Goal: Find contact information: Find contact information

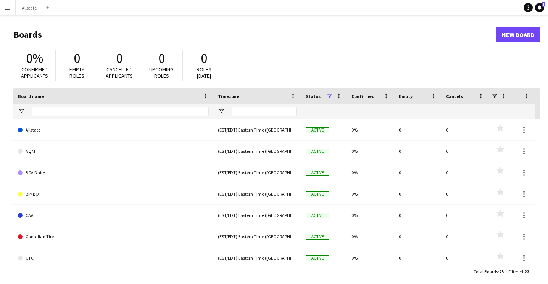
click at [6, 6] on app-icon "Menu" at bounding box center [8, 8] width 6 height 6
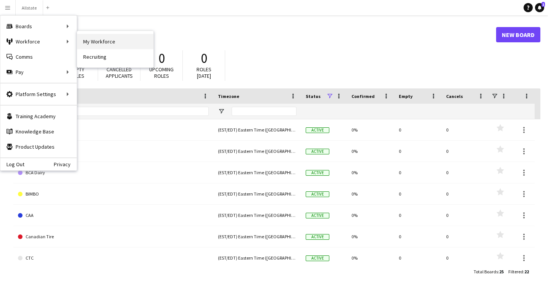
click at [109, 46] on link "My Workforce" at bounding box center [115, 41] width 76 height 15
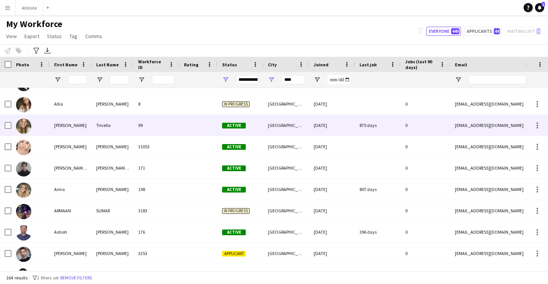
scroll to position [250, 0]
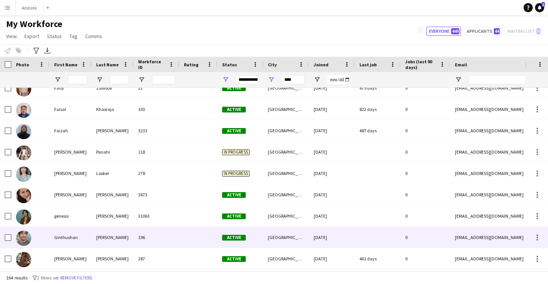
click at [158, 240] on div "196" at bounding box center [157, 237] width 46 height 21
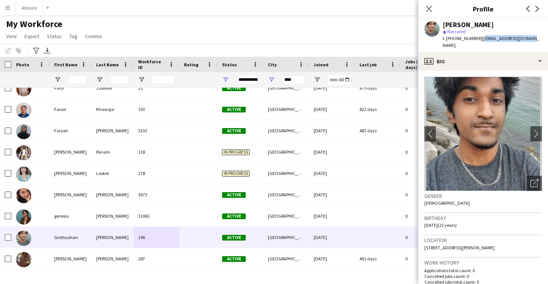
drag, startPoint x: 525, startPoint y: 39, endPoint x: 477, endPoint y: 42, distance: 48.6
click at [477, 42] on div "[PERSON_NAME] star Not rated t. [PHONE_NUMBER] | [EMAIL_ADDRESS][DOMAIN_NAME]" at bounding box center [483, 35] width 130 height 34
copy span "[EMAIL_ADDRESS][DOMAIN_NAME]"
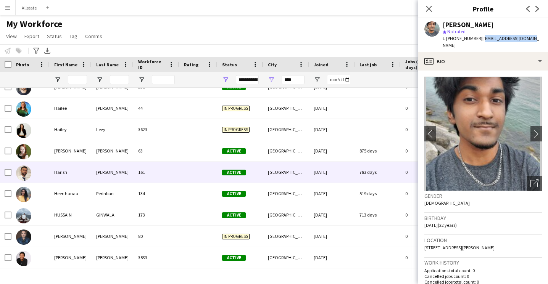
scroll to position [1349, 0]
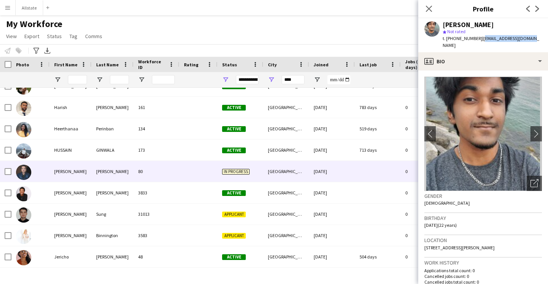
click at [162, 170] on div "80" at bounding box center [157, 171] width 46 height 21
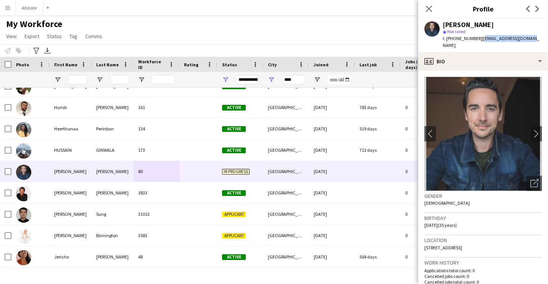
drag, startPoint x: 526, startPoint y: 40, endPoint x: 477, endPoint y: 41, distance: 48.5
click at [477, 41] on div "[PERSON_NAME] star Not rated t. [PHONE_NUMBER] | [EMAIL_ADDRESS][DOMAIN_NAME]" at bounding box center [483, 35] width 130 height 34
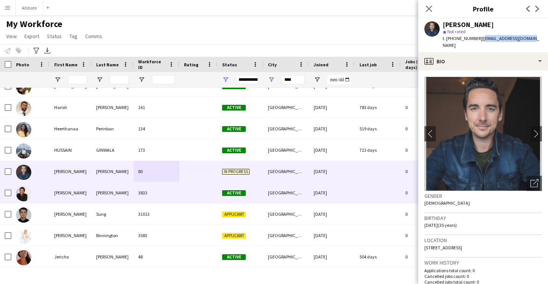
click at [172, 196] on div "3833" at bounding box center [157, 192] width 46 height 21
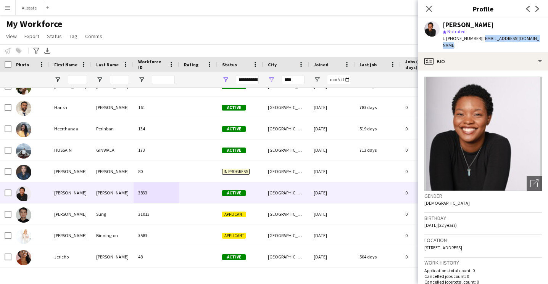
drag, startPoint x: 532, startPoint y: 39, endPoint x: 476, endPoint y: 40, distance: 56.1
click at [476, 40] on div "[PERSON_NAME] star Not rated t. [PHONE_NUMBER] | [EMAIL_ADDRESS][DOMAIN_NAME]" at bounding box center [483, 35] width 130 height 34
copy span "[EMAIL_ADDRESS][DOMAIN_NAME]"
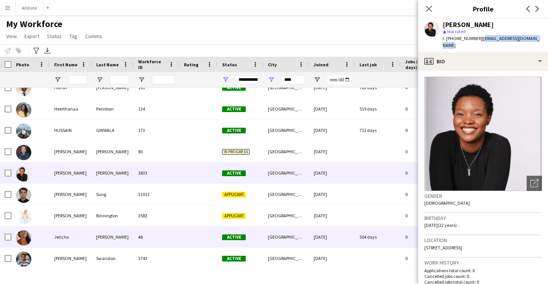
click at [149, 235] on div "48" at bounding box center [157, 237] width 46 height 21
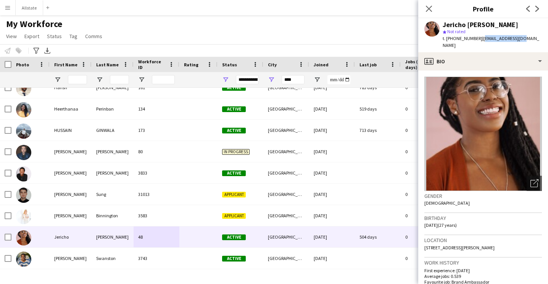
drag, startPoint x: 517, startPoint y: 37, endPoint x: 477, endPoint y: 39, distance: 40.9
click at [477, 39] on div "Jericho [PERSON_NAME] star Not rated t. [PHONE_NUMBER] | [EMAIL_ADDRESS][DOMAIN…" at bounding box center [483, 35] width 130 height 34
copy span "[EMAIL_ADDRESS][DOMAIN_NAME]"
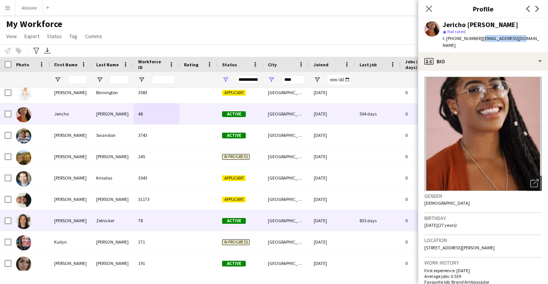
click at [139, 224] on div "78" at bounding box center [157, 220] width 46 height 21
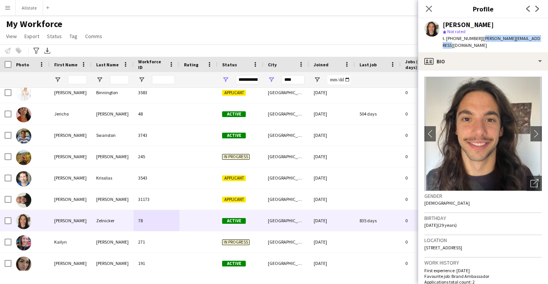
drag, startPoint x: 530, startPoint y: 39, endPoint x: 477, endPoint y: 41, distance: 53.1
click at [477, 41] on div "[PERSON_NAME] star Not rated t. [PHONE_NUMBER] | [PERSON_NAME][EMAIL_ADDRESS][D…" at bounding box center [483, 35] width 130 height 34
copy span "[PERSON_NAME][EMAIL_ADDRESS][DOMAIN_NAME]"
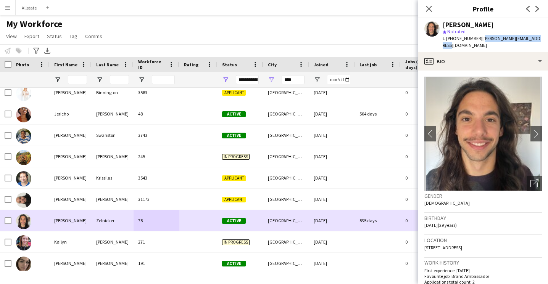
scroll to position [1570, 0]
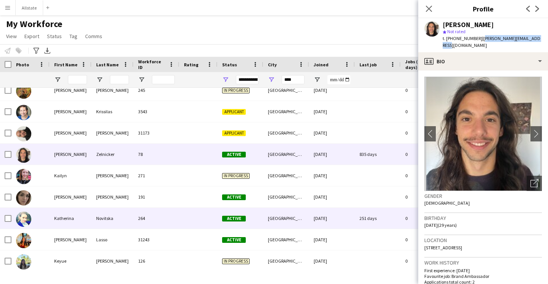
click at [142, 219] on div "264" at bounding box center [157, 218] width 46 height 21
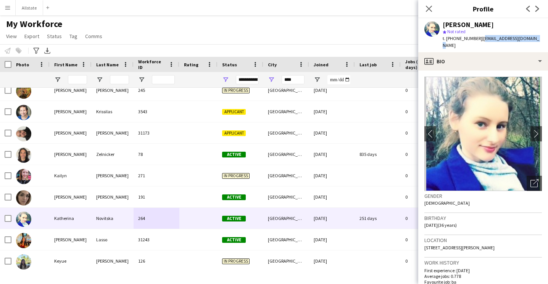
drag, startPoint x: 527, startPoint y: 39, endPoint x: 477, endPoint y: 41, distance: 50.8
click at [477, 41] on div "[PERSON_NAME] star Not rated t. [PHONE_NUMBER] | [EMAIL_ADDRESS][DOMAIN_NAME]" at bounding box center [483, 35] width 130 height 34
copy span "[EMAIL_ADDRESS][DOMAIN_NAME]"
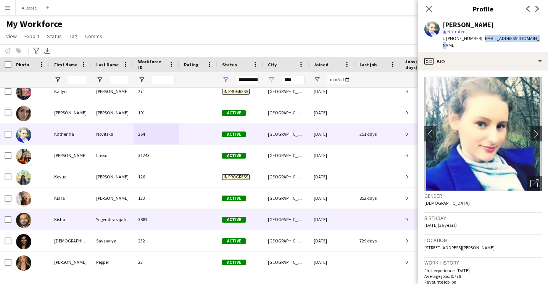
click at [171, 221] on div "3883" at bounding box center [157, 219] width 46 height 21
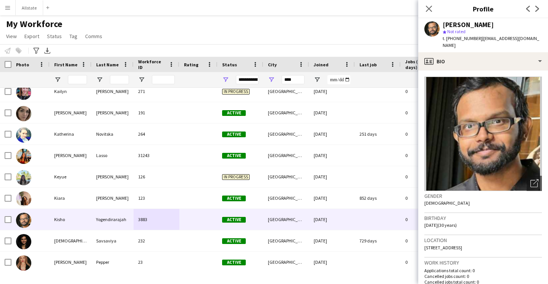
drag, startPoint x: 540, startPoint y: 39, endPoint x: 477, endPoint y: 40, distance: 63.7
click at [477, 40] on div "[PERSON_NAME] star Not rated t. [PHONE_NUMBER] | [EMAIL_ADDRESS][DOMAIN_NAME]" at bounding box center [483, 35] width 130 height 34
copy span "[EMAIL_ADDRESS][DOMAIN_NAME]"
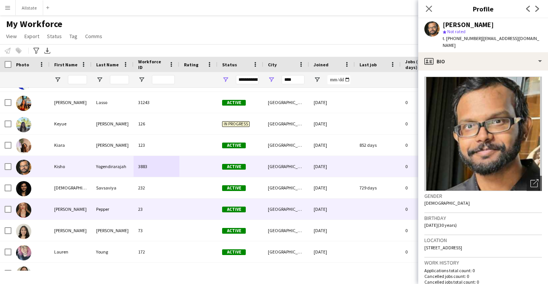
click at [149, 206] on div "23" at bounding box center [157, 209] width 46 height 21
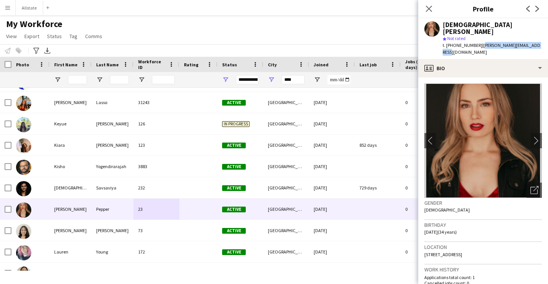
drag, startPoint x: 534, startPoint y: 39, endPoint x: 477, endPoint y: 41, distance: 56.5
click at [477, 41] on div "[PERSON_NAME] star Not rated t. [PHONE_NUMBER] | [PERSON_NAME][EMAIL_ADDRESS][D…" at bounding box center [483, 38] width 130 height 41
copy span "[PERSON_NAME][EMAIL_ADDRESS][DOMAIN_NAME]"
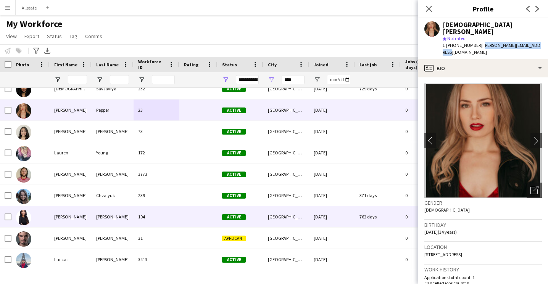
click at [150, 219] on div "194" at bounding box center [157, 216] width 46 height 21
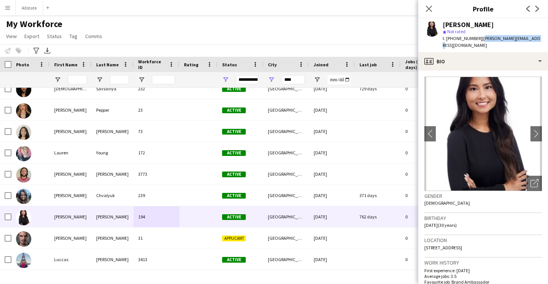
drag, startPoint x: 527, startPoint y: 39, endPoint x: 477, endPoint y: 40, distance: 50.8
click at [477, 40] on div "[PERSON_NAME] star Not rated t. [PHONE_NUMBER] | [PERSON_NAME][EMAIL_ADDRESS][D…" at bounding box center [483, 35] width 130 height 34
copy span "[PERSON_NAME][EMAIL_ADDRESS][DOMAIN_NAME]"
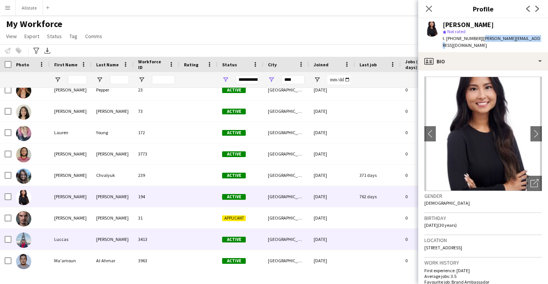
click at [148, 238] on div "3413" at bounding box center [157, 239] width 46 height 21
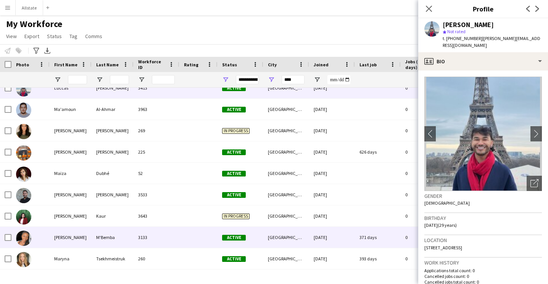
click at [148, 238] on div "3133" at bounding box center [157, 237] width 46 height 21
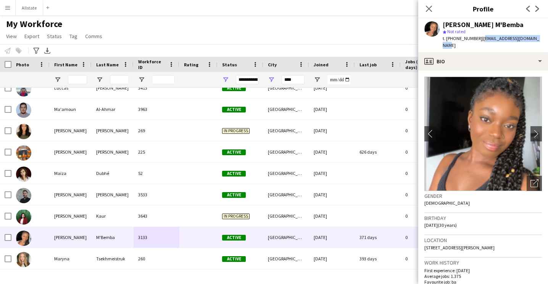
drag, startPoint x: 536, startPoint y: 39, endPoint x: 478, endPoint y: 41, distance: 58.4
click at [478, 41] on span "| [EMAIL_ADDRESS][DOMAIN_NAME]" at bounding box center [491, 41] width 97 height 13
copy span "[EMAIL_ADDRESS][DOMAIN_NAME]"
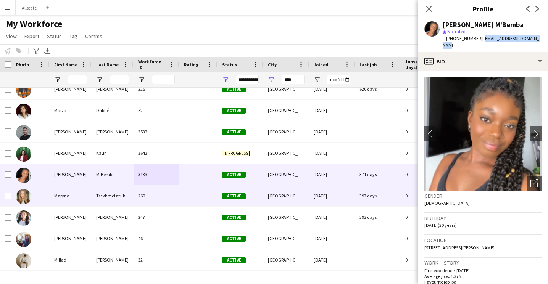
click at [189, 204] on div at bounding box center [198, 195] width 38 height 21
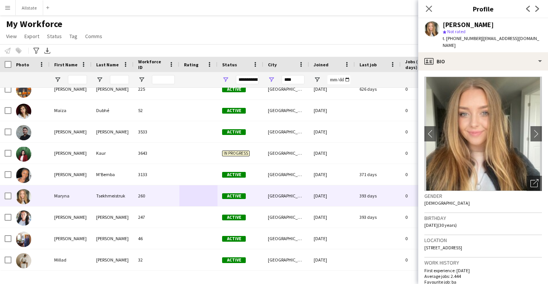
drag, startPoint x: 540, startPoint y: 40, endPoint x: 477, endPoint y: 40, distance: 63.0
click at [477, 40] on div "[PERSON_NAME] star Not rated t. [PHONE_NUMBER] | [EMAIL_ADDRESS][DOMAIN_NAME]" at bounding box center [483, 35] width 130 height 34
copy span "[EMAIL_ADDRESS][DOMAIN_NAME]"
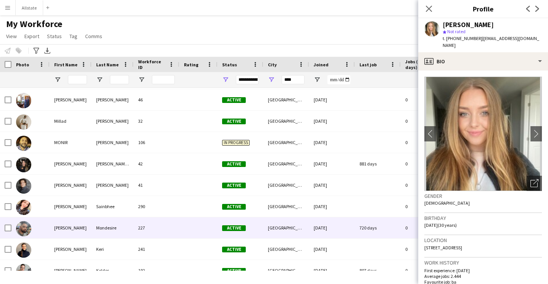
click at [168, 220] on div "227" at bounding box center [157, 227] width 46 height 21
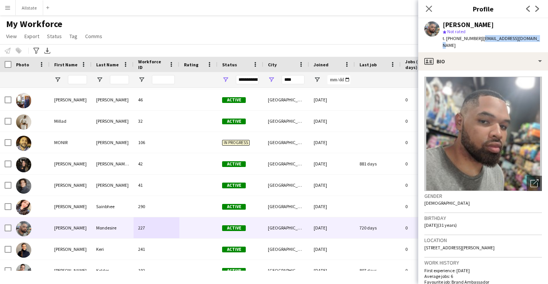
drag, startPoint x: 528, startPoint y: 39, endPoint x: 477, endPoint y: 41, distance: 51.2
click at [477, 41] on span "| [EMAIL_ADDRESS][DOMAIN_NAME]" at bounding box center [491, 41] width 97 height 13
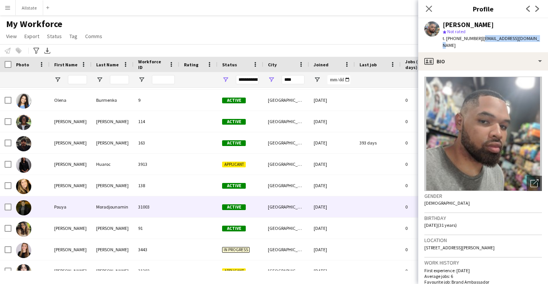
click at [169, 210] on div "31003" at bounding box center [157, 207] width 46 height 21
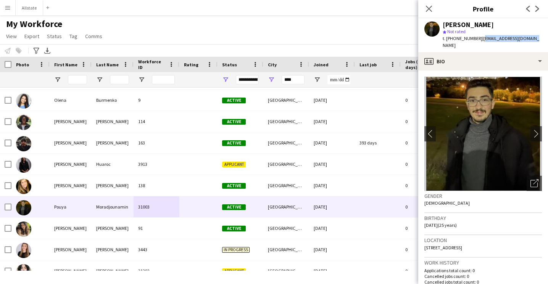
drag, startPoint x: 529, startPoint y: 39, endPoint x: 477, endPoint y: 42, distance: 52.3
click at [477, 42] on div "[PERSON_NAME] star Not rated t. [PHONE_NUMBER] | [EMAIL_ADDRESS][DOMAIN_NAME]" at bounding box center [483, 35] width 130 height 34
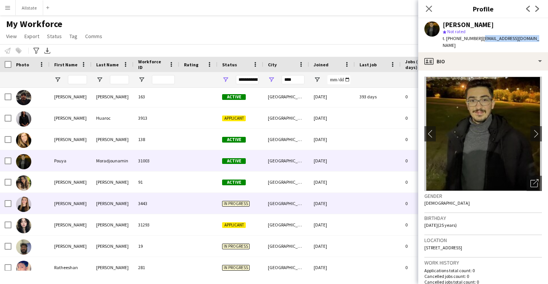
click at [180, 194] on div at bounding box center [198, 203] width 38 height 21
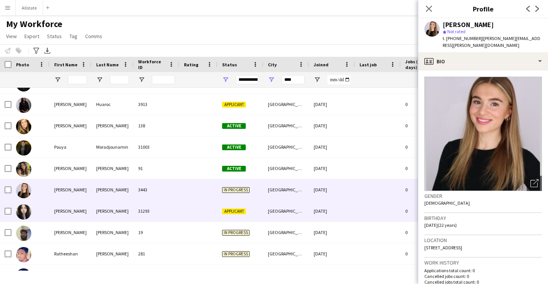
click at [255, 216] on div "Applicant" at bounding box center [240, 211] width 46 height 21
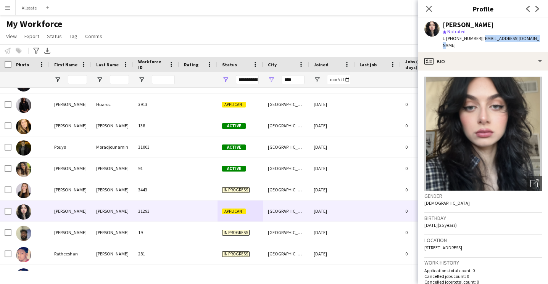
drag, startPoint x: 526, startPoint y: 38, endPoint x: 477, endPoint y: 40, distance: 49.6
click at [477, 40] on div "[PERSON_NAME] star Not rated t. [PHONE_NUMBER] | [EMAIL_ADDRESS][DOMAIN_NAME]" at bounding box center [483, 35] width 130 height 34
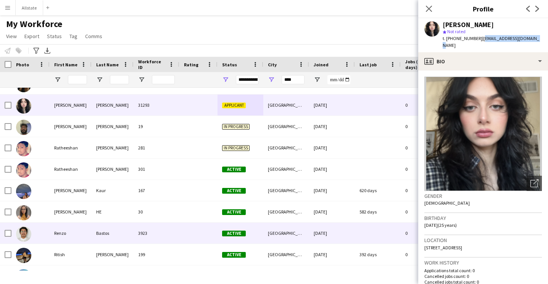
click at [153, 232] on div "3923" at bounding box center [157, 233] width 46 height 21
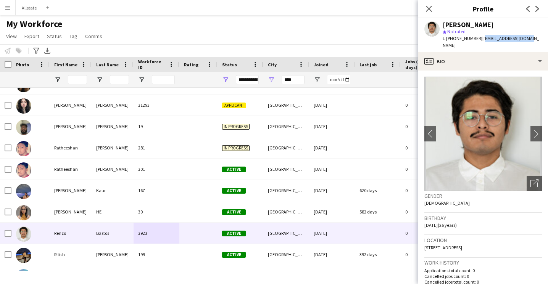
drag, startPoint x: 522, startPoint y: 40, endPoint x: 476, endPoint y: 42, distance: 46.2
click at [476, 42] on div "[PERSON_NAME] star Not rated t. [PHONE_NUMBER] | [EMAIL_ADDRESS][DOMAIN_NAME]" at bounding box center [483, 35] width 130 height 34
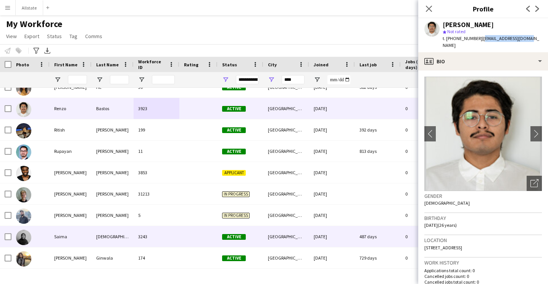
click at [179, 235] on div "3243" at bounding box center [157, 236] width 46 height 21
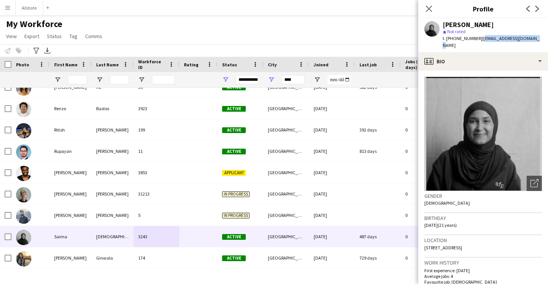
drag, startPoint x: 530, startPoint y: 39, endPoint x: 477, endPoint y: 41, distance: 52.7
click at [477, 41] on div "[PERSON_NAME] star Not rated t. [PHONE_NUMBER] | [EMAIL_ADDRESS][DOMAIN_NAME]" at bounding box center [483, 35] width 130 height 34
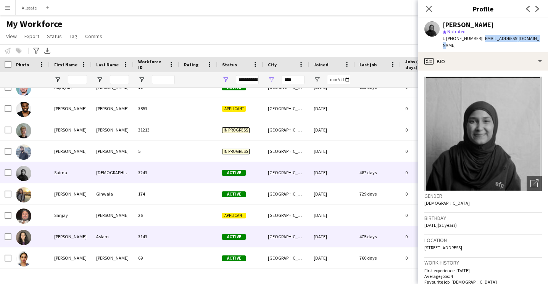
click at [174, 229] on div "3143" at bounding box center [157, 236] width 46 height 21
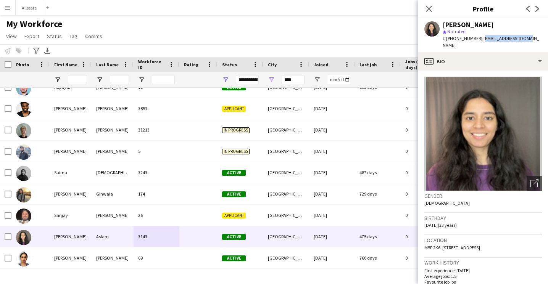
drag, startPoint x: 523, startPoint y: 39, endPoint x: 477, endPoint y: 40, distance: 45.8
click at [477, 41] on div "[PERSON_NAME] star Not rated t. [PHONE_NUMBER] | [EMAIL_ADDRESS][DOMAIN_NAME]" at bounding box center [483, 35] width 130 height 34
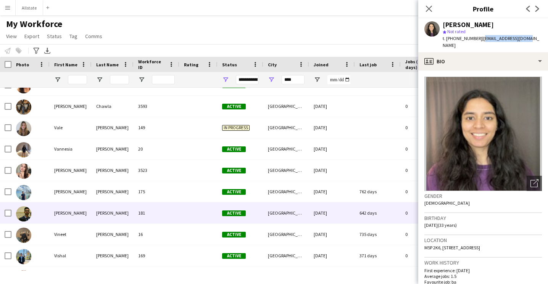
click at [178, 208] on div "181" at bounding box center [157, 213] width 46 height 21
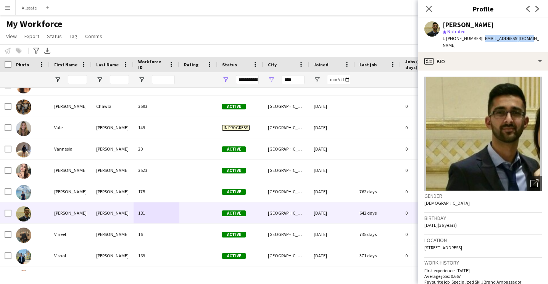
drag, startPoint x: 523, startPoint y: 39, endPoint x: 477, endPoint y: 41, distance: 46.2
click at [477, 41] on div "[PERSON_NAME] star Not rated t. [PHONE_NUMBER] | [EMAIL_ADDRESS][DOMAIN_NAME]" at bounding box center [483, 35] width 130 height 34
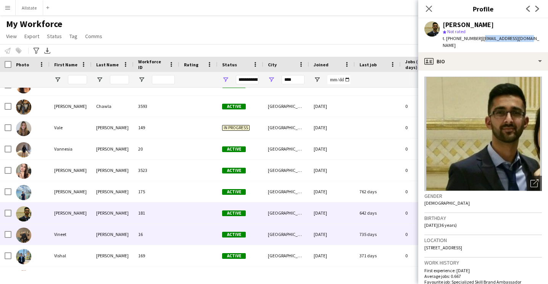
click at [178, 237] on div "16" at bounding box center [157, 234] width 46 height 21
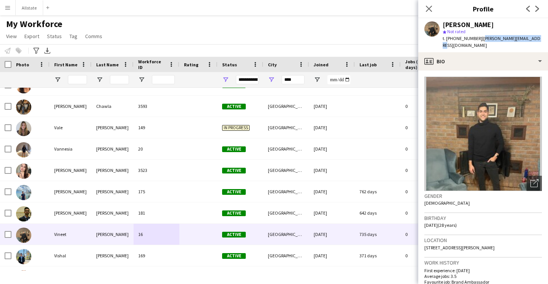
drag, startPoint x: 529, startPoint y: 40, endPoint x: 477, endPoint y: 42, distance: 52.7
click at [477, 42] on div "[PERSON_NAME] star Not rated t. [PHONE_NUMBER] | [PERSON_NAME][EMAIL_ADDRESS][D…" at bounding box center [483, 35] width 130 height 34
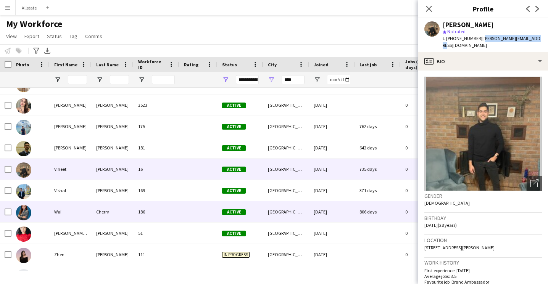
click at [165, 221] on div "186" at bounding box center [157, 211] width 46 height 21
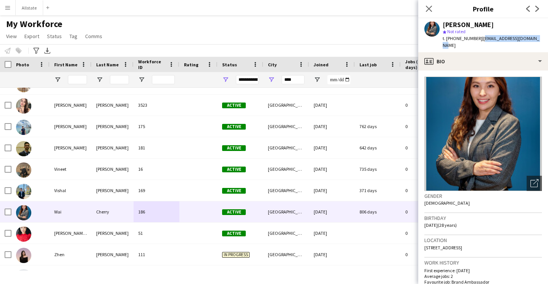
drag, startPoint x: 531, startPoint y: 40, endPoint x: 477, endPoint y: 41, distance: 53.8
click at [477, 40] on div "[PERSON_NAME] star Not rated t. [PHONE_NUMBER] | [EMAIL_ADDRESS][DOMAIN_NAME]" at bounding box center [483, 35] width 130 height 34
